Goal: Find specific page/section: Find specific page/section

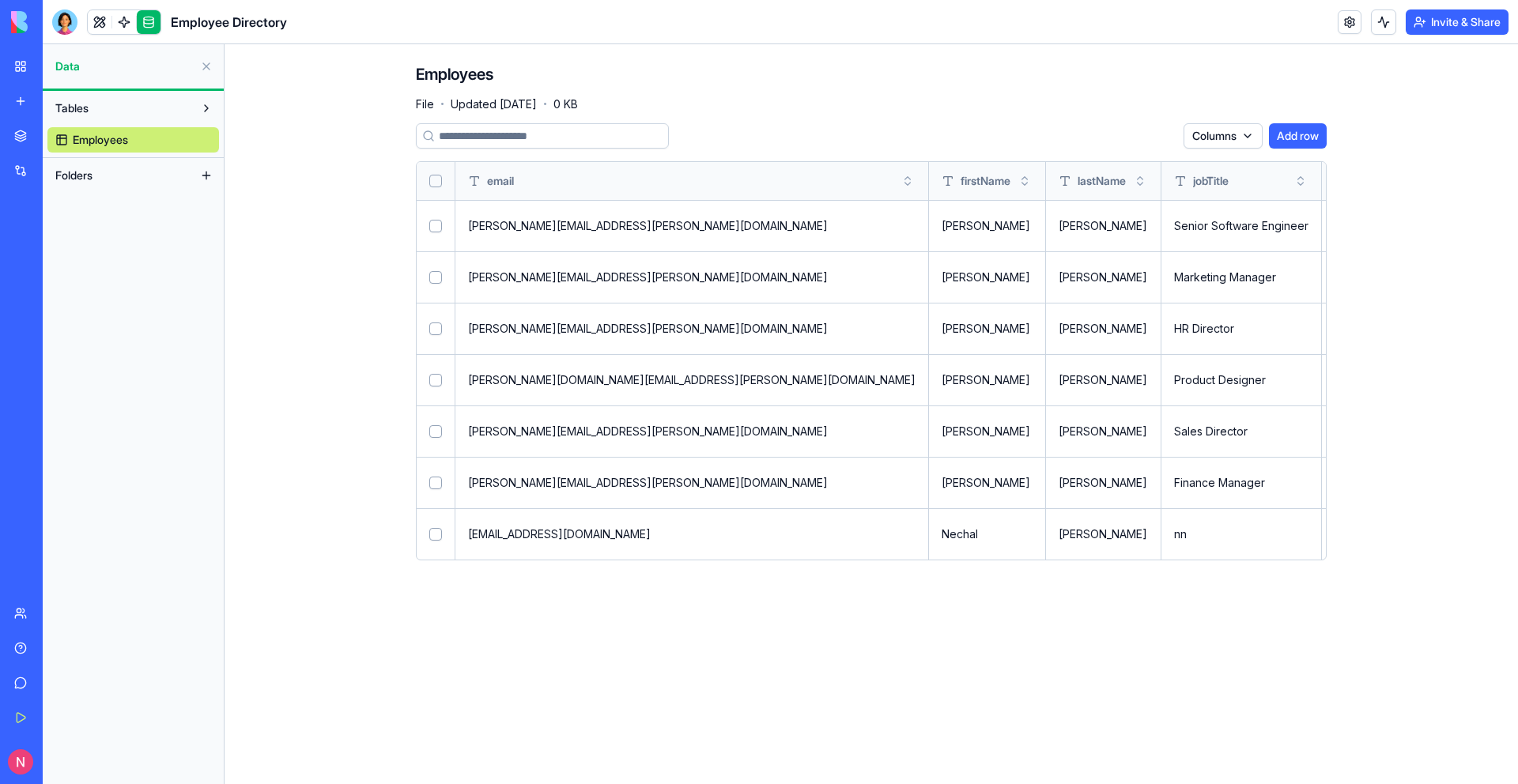
click at [204, 68] on button at bounding box center [206, 66] width 25 height 25
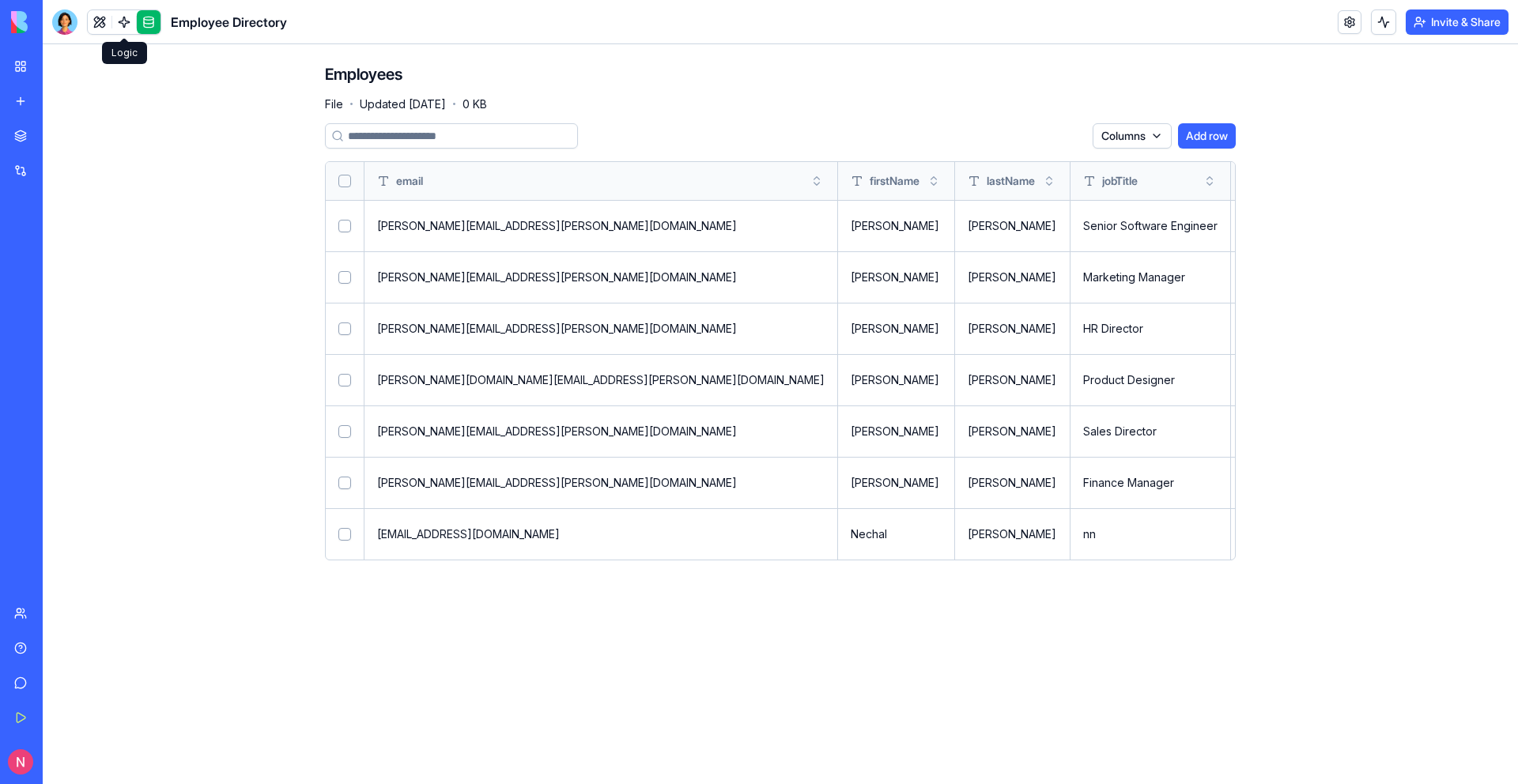
click at [117, 25] on link at bounding box center [124, 22] width 24 height 24
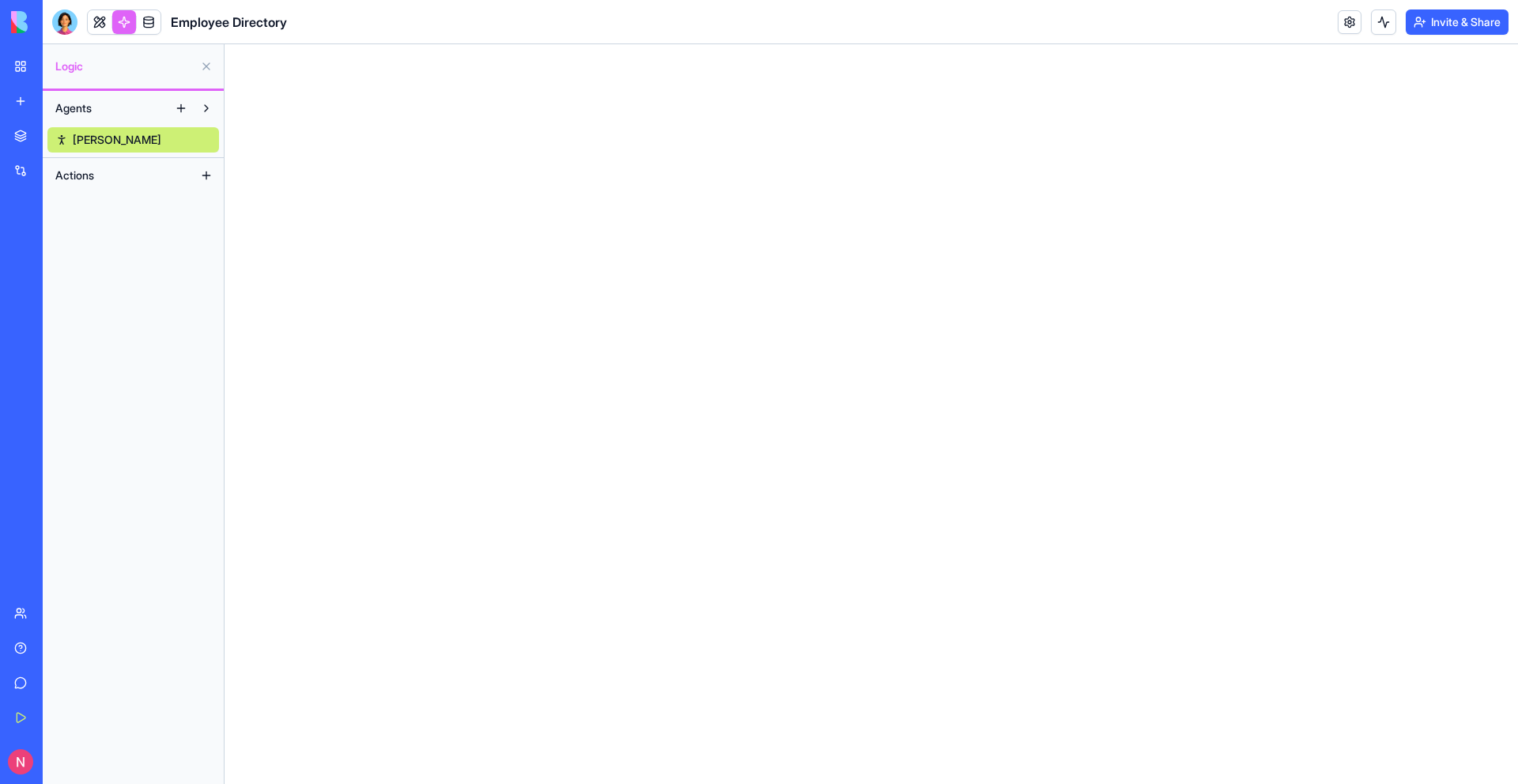
click at [124, 137] on link "[PERSON_NAME]" at bounding box center [133, 139] width 172 height 25
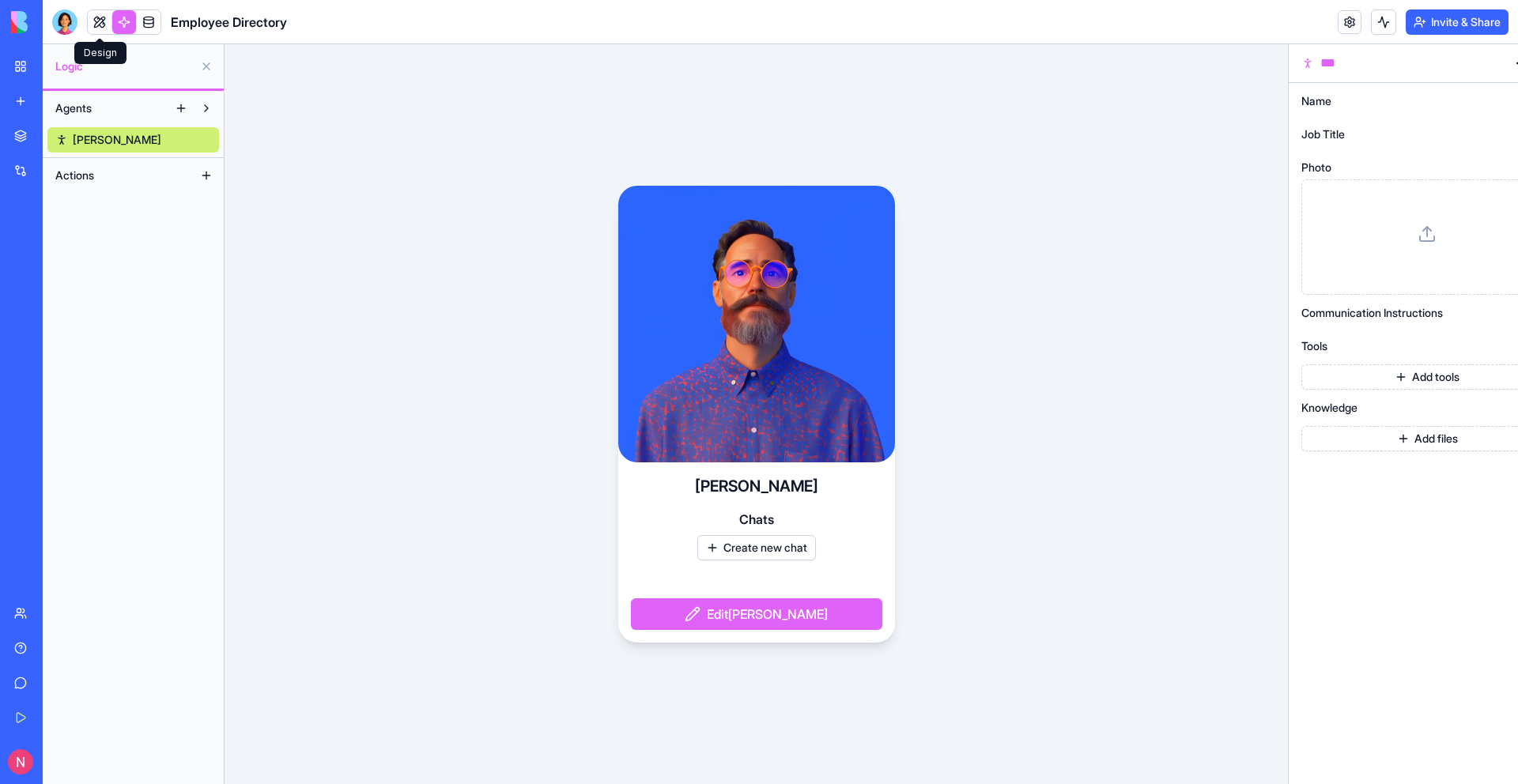
click at [103, 25] on link at bounding box center [99, 22] width 24 height 24
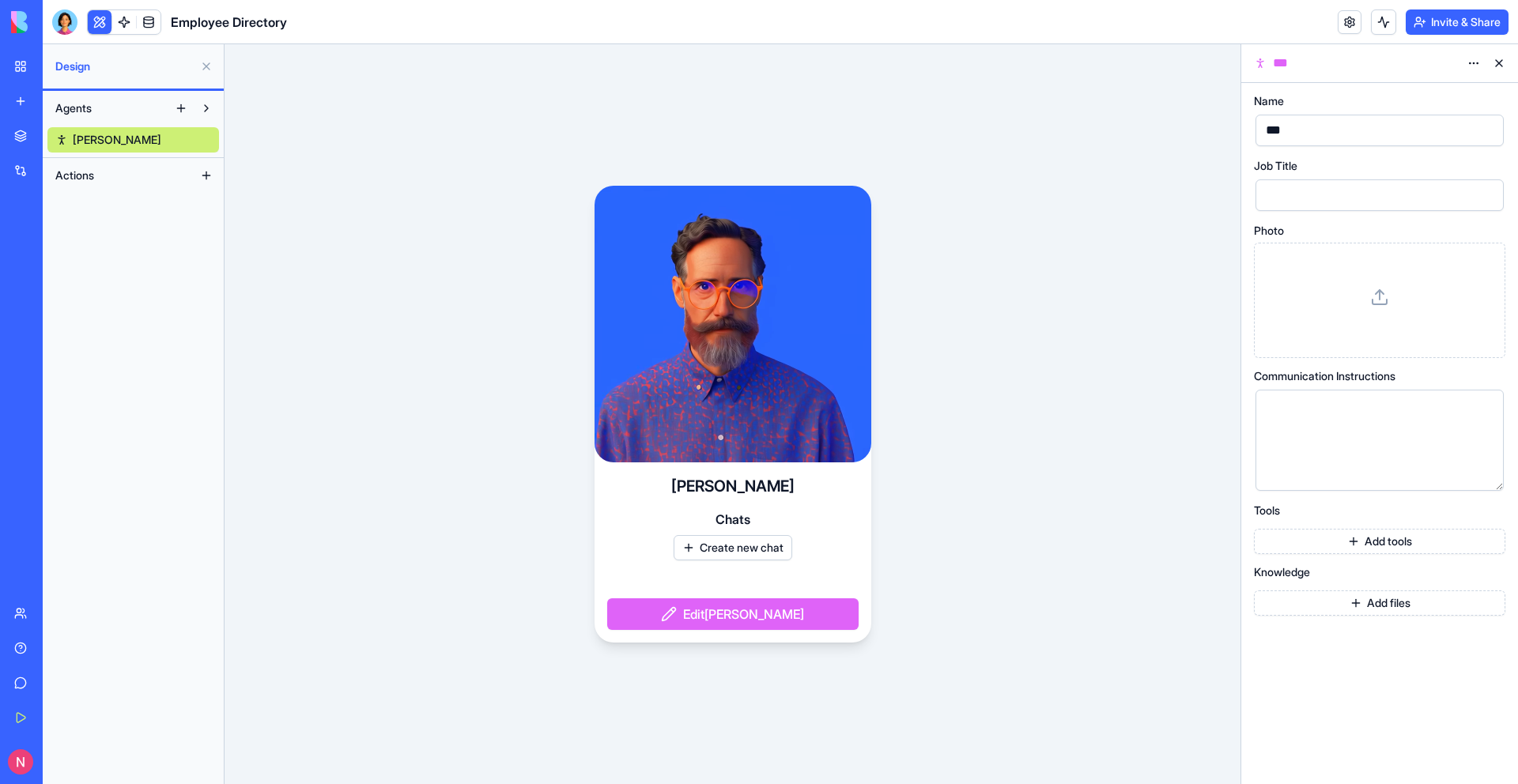
click at [125, 24] on link at bounding box center [124, 22] width 24 height 24
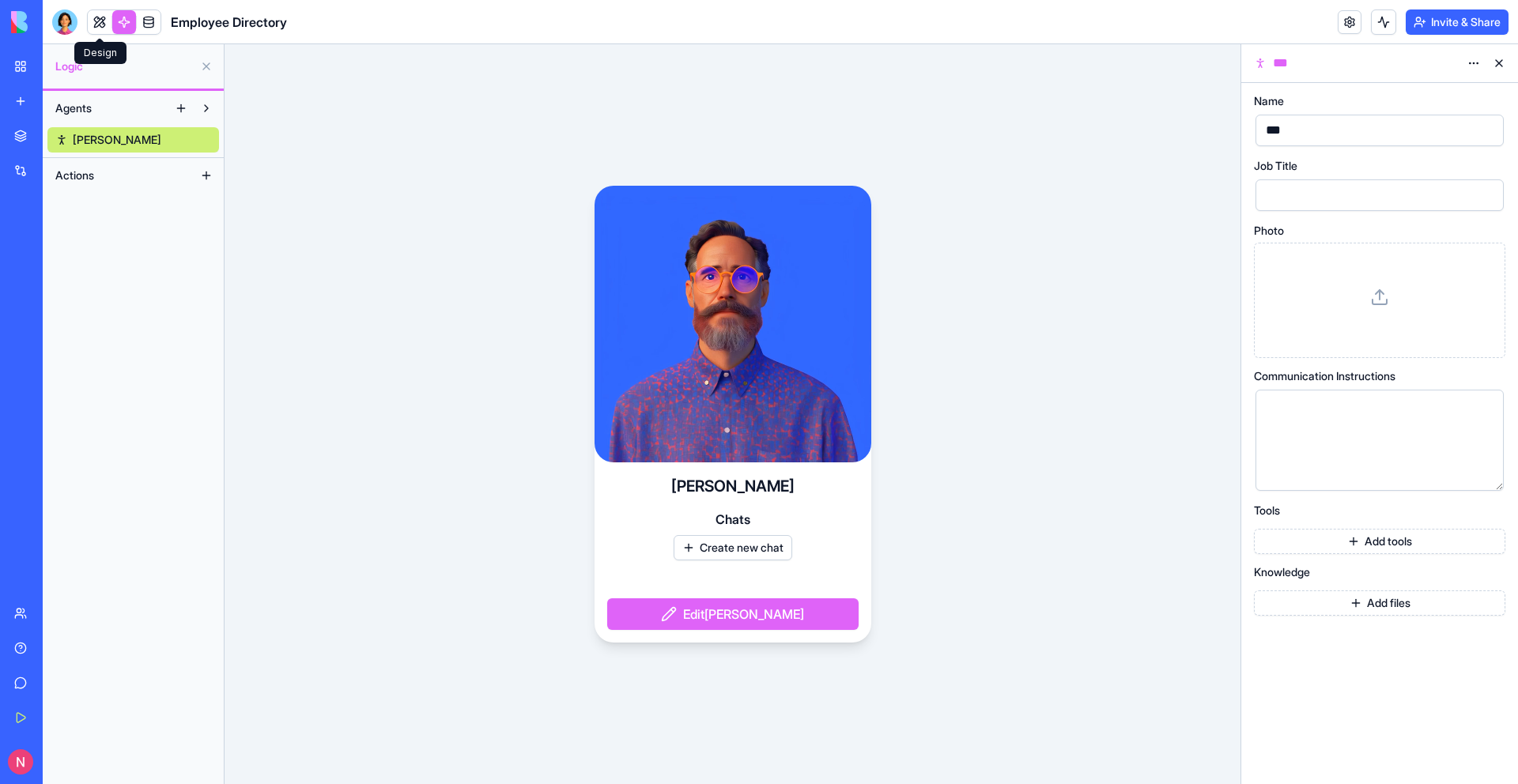
click at [98, 18] on link at bounding box center [99, 22] width 24 height 24
click at [121, 21] on link at bounding box center [124, 22] width 24 height 24
click at [99, 20] on link at bounding box center [99, 22] width 24 height 24
click at [111, 20] on button at bounding box center [99, 22] width 24 height 24
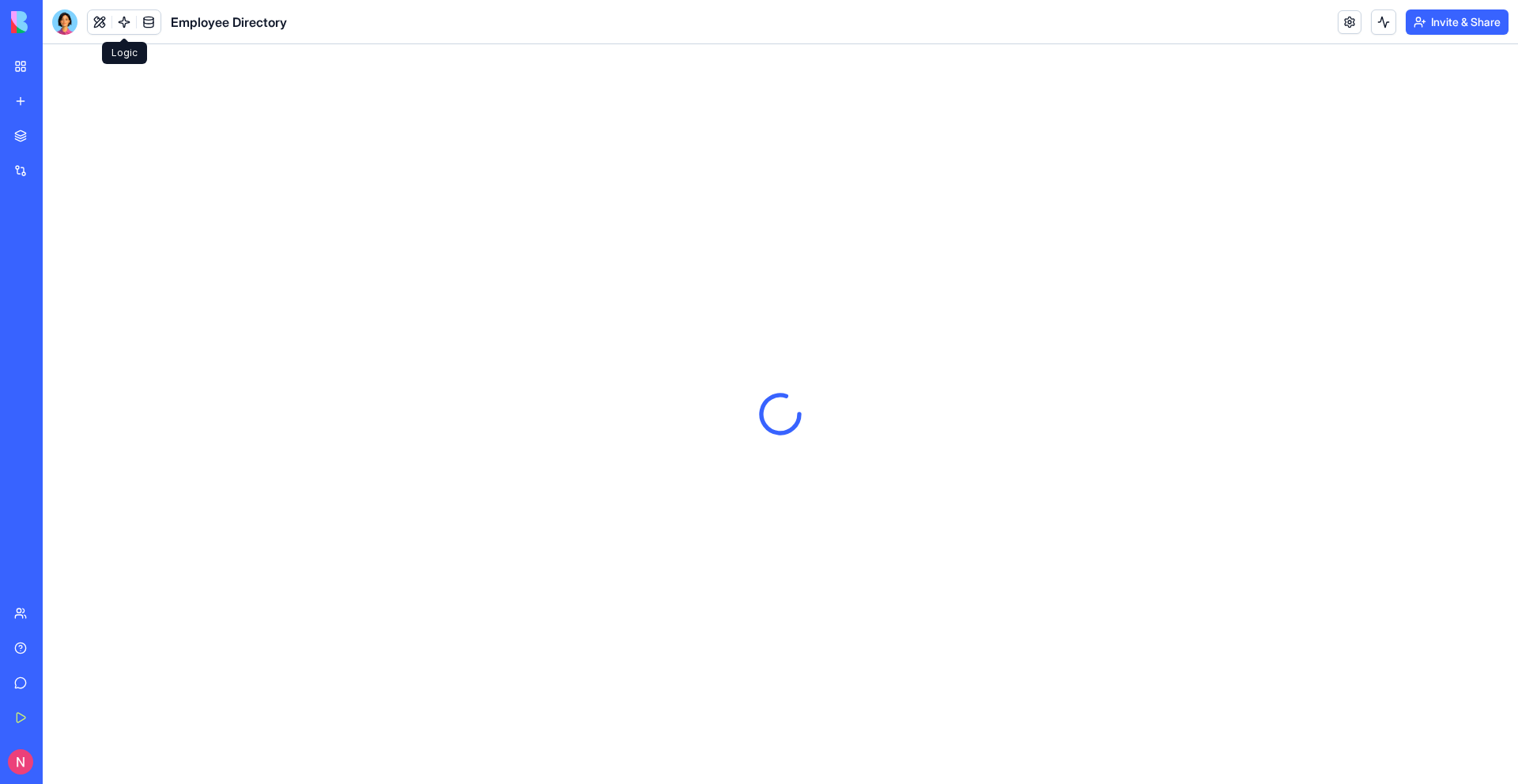
click at [118, 20] on link at bounding box center [124, 22] width 24 height 24
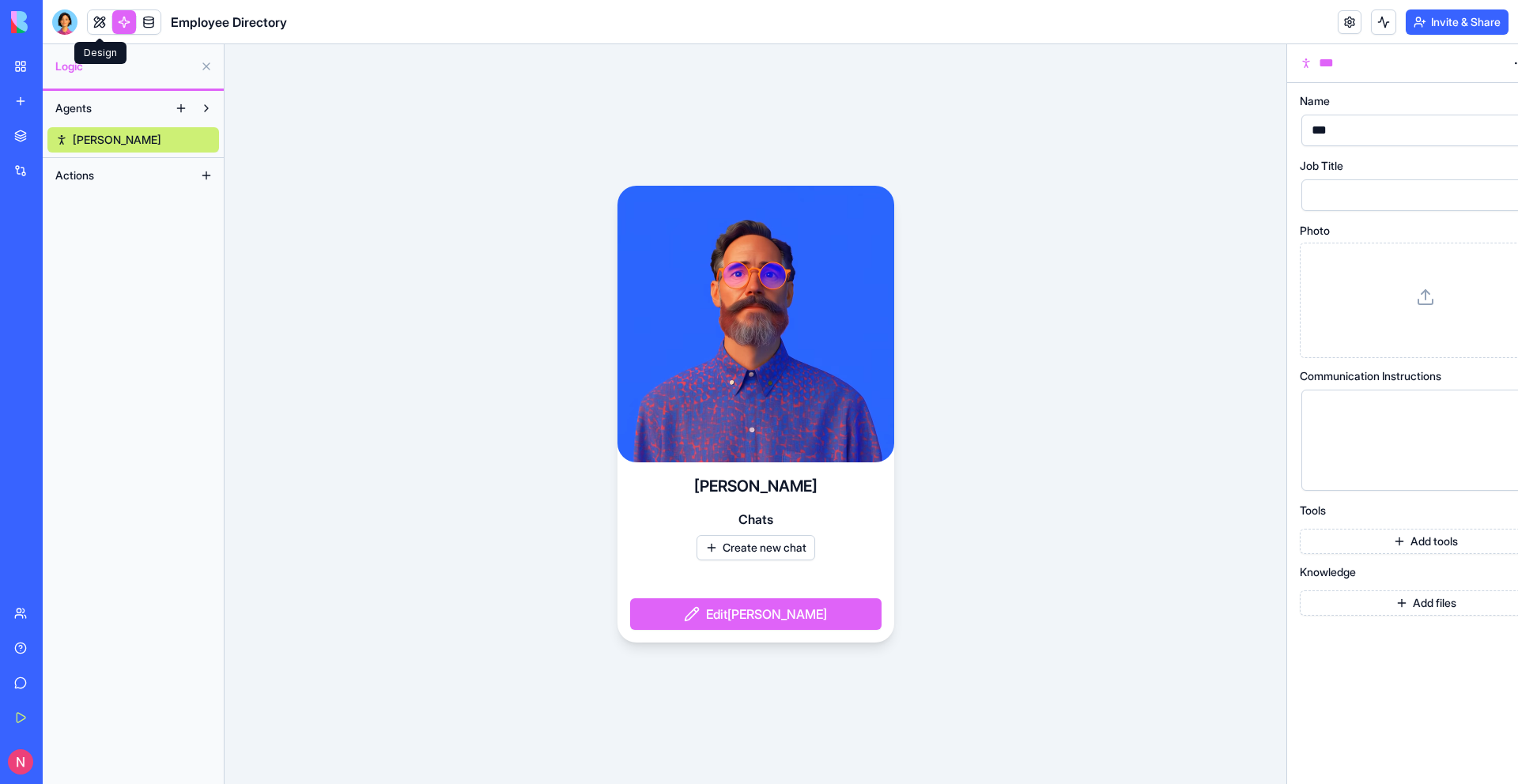
click at [93, 20] on link at bounding box center [99, 22] width 24 height 24
